Goal: Task Accomplishment & Management: Use online tool/utility

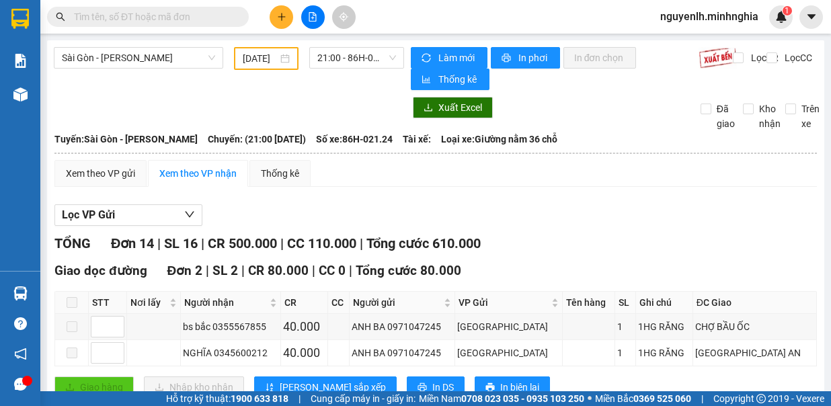
click at [239, 58] on div "14/09/2025" at bounding box center [266, 58] width 65 height 23
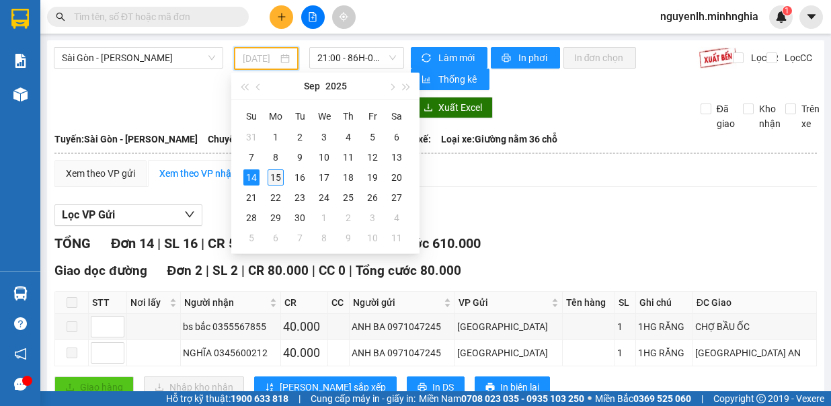
click at [277, 173] on div "15" at bounding box center [276, 177] width 16 height 16
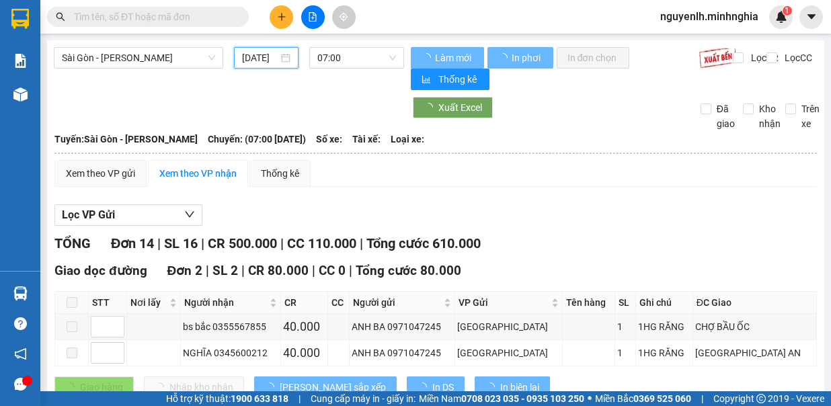
type input "[DATE]"
click at [355, 56] on span "07:00" at bounding box center [356, 58] width 79 height 20
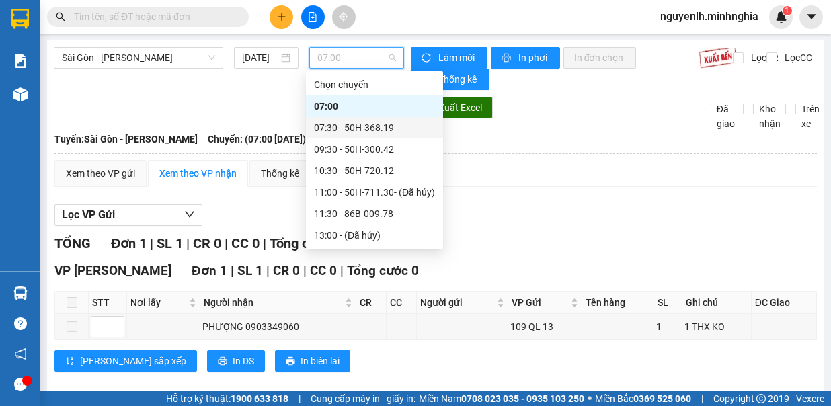
click at [387, 130] on div "07:30 - 50H-368.19" at bounding box center [374, 127] width 121 height 15
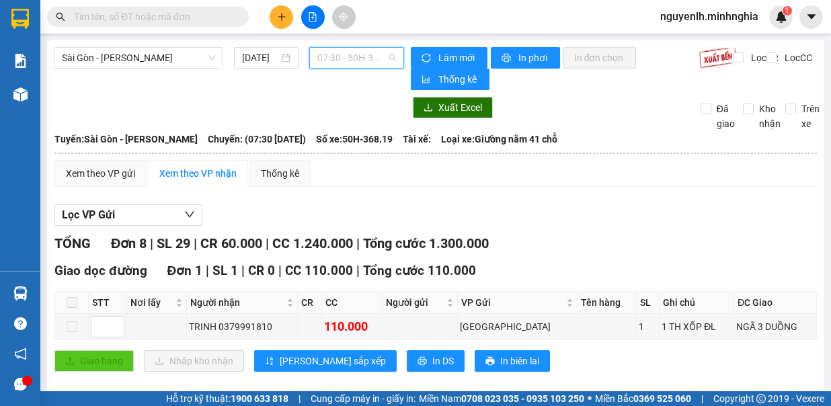
click at [370, 56] on span "07:30 - 50H-368.19" at bounding box center [356, 58] width 79 height 20
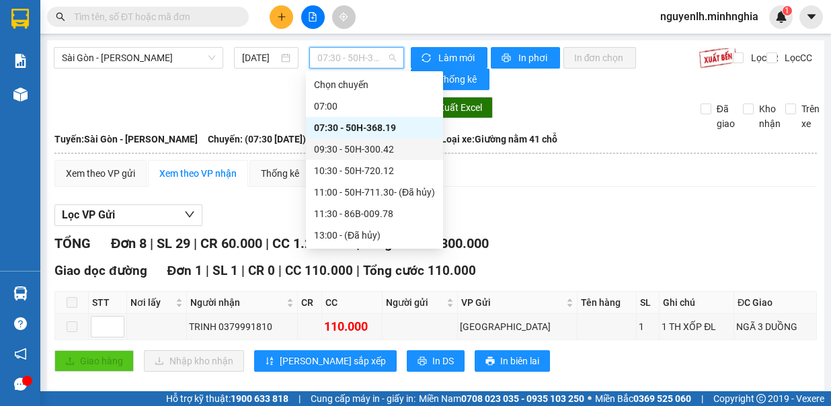
click at [362, 151] on div "09:30 - 50H-300.42" at bounding box center [374, 149] width 121 height 15
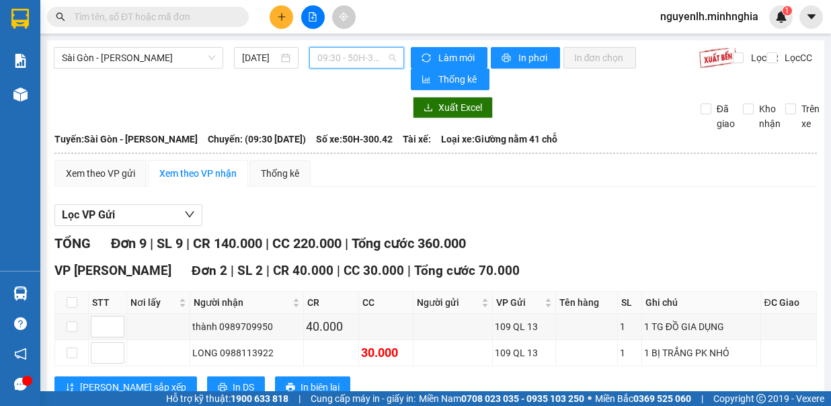
click at [358, 62] on span "09:30 - 50H-300.42" at bounding box center [356, 58] width 79 height 20
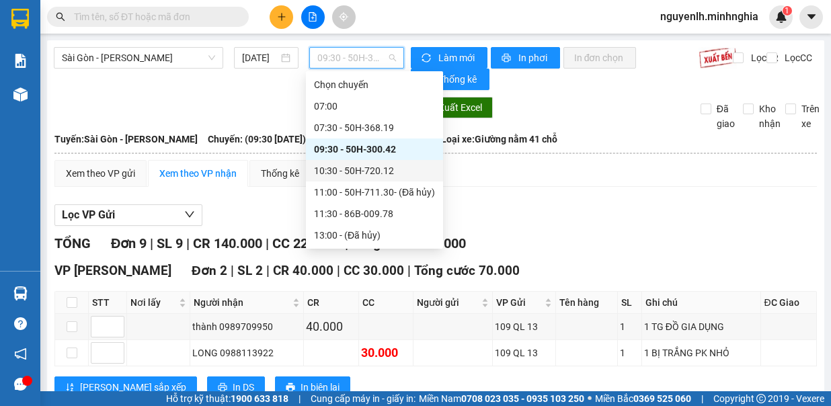
drag, startPoint x: 393, startPoint y: 175, endPoint x: 390, endPoint y: 147, distance: 28.4
click at [392, 152] on div "Chọn chuyến 07:00 07:30 - 50H-368.19 09:30 - 50H-300.42 10:30 - 50H-720.12 11:0…" at bounding box center [374, 235] width 137 height 323
click at [395, 172] on div "10:30 - 50H-720.12" at bounding box center [374, 170] width 121 height 15
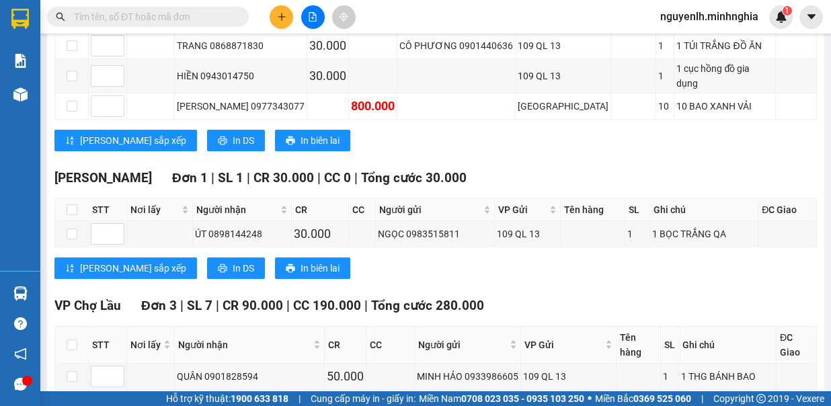
scroll to position [820, 0]
